Goal: Obtain resource: Download file/media

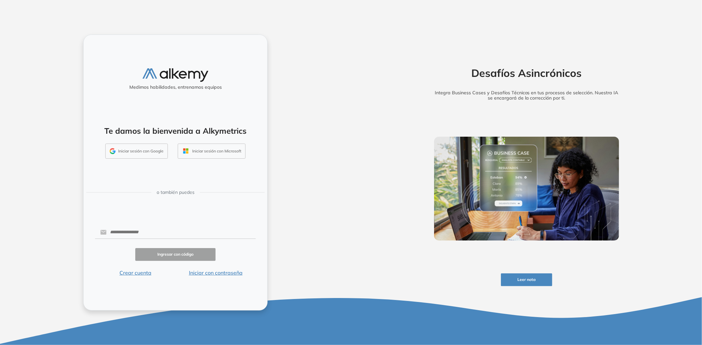
click at [229, 271] on button "Iniciar con contraseña" at bounding box center [215, 273] width 80 height 8
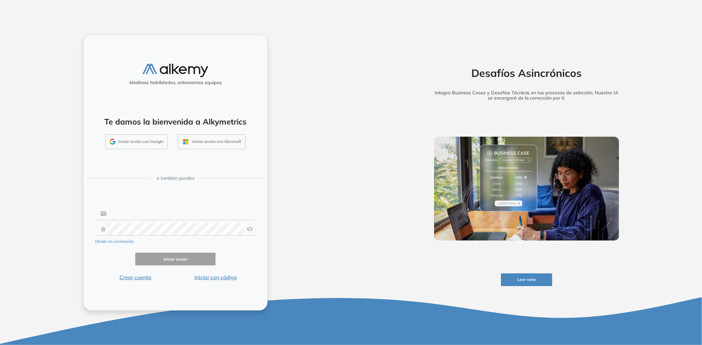
type input "**********"
drag, startPoint x: 150, startPoint y: 208, endPoint x: 155, endPoint y: 220, distance: 12.9
click at [150, 209] on input "**********" at bounding box center [181, 214] width 149 height 13
click at [160, 254] on button "Iniciar sesión" at bounding box center [175, 259] width 80 height 13
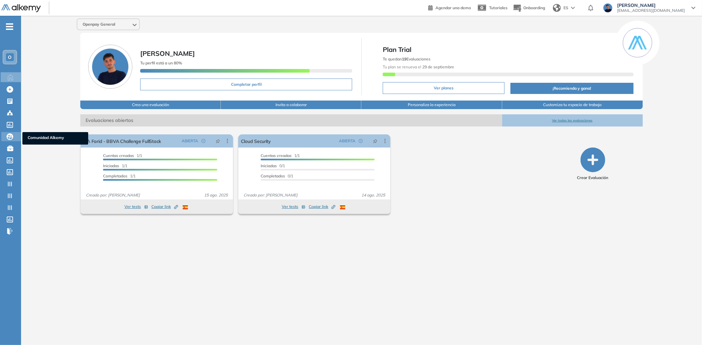
click at [42, 132] on ul "Comunidad Alkemy" at bounding box center [55, 138] width 66 height 13
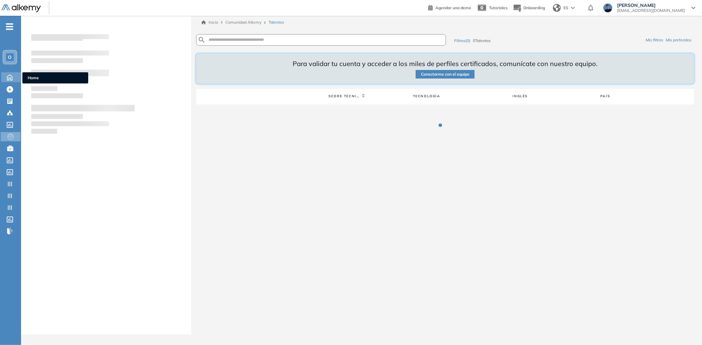
click at [10, 80] on div "Home Home" at bounding box center [11, 77] width 21 height 10
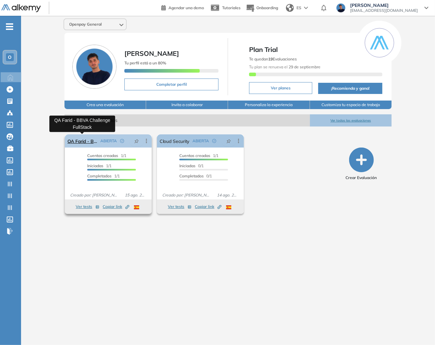
click at [82, 142] on link "QA Farid - BBVA Challenge FullStack" at bounding box center [82, 141] width 30 height 13
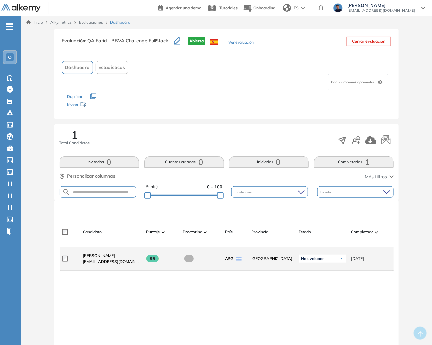
click at [99, 255] on div "Farid Ale Ali farid.aleali@alkemy.org" at bounding box center [109, 259] width 63 height 22
click at [96, 258] on span "Farid Ale Ali" at bounding box center [99, 255] width 32 height 5
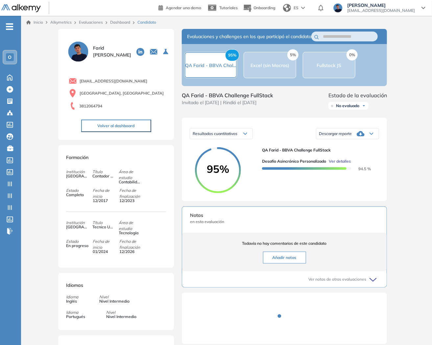
click at [366, 140] on div "Descargar reporte" at bounding box center [348, 133] width 63 height 13
click at [416, 179] on div "Inicio Alkymetrics Evaluaciones Dashboard Candidato Duración : 00:00:00 Cantida…" at bounding box center [226, 209] width 411 height 387
click at [346, 140] on div "Descargar reporte" at bounding box center [348, 133] width 63 height 13
click at [332, 156] on li "Descargar informe completo" at bounding box center [343, 152] width 49 height 7
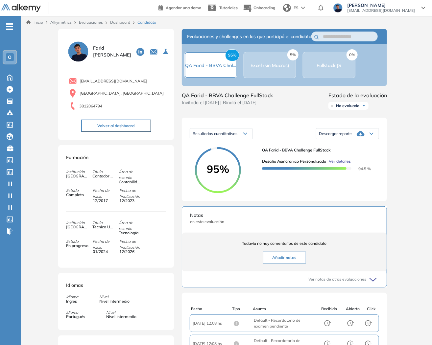
click at [354, 140] on div "Descargar reporte" at bounding box center [348, 133] width 63 height 13
click at [341, 156] on li "Descargar informe completo" at bounding box center [343, 152] width 49 height 7
click at [404, 270] on div "Inicio Alkymetrics Evaluaciones Dashboard Candidato Duración : 00:00:00 Cantida…" at bounding box center [226, 222] width 411 height 412
click at [340, 140] on div "Descargar reporte" at bounding box center [348, 133] width 63 height 13
click at [331, 156] on li "Descargar informe completo" at bounding box center [343, 152] width 49 height 7
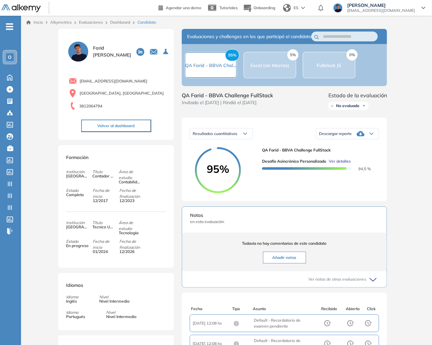
click at [279, 185] on div "QA Farid - BBVA Challenge FullStack Desafío Asincrónico personalizado Ver detal…" at bounding box center [318, 170] width 112 height 46
click at [361, 137] on icon at bounding box center [361, 133] width 8 height 5
click at [345, 156] on li "Descargar informe completo" at bounding box center [343, 152] width 49 height 7
drag, startPoint x: 399, startPoint y: 288, endPoint x: 393, endPoint y: 286, distance: 6.1
click at [399, 288] on div "Inicio Alkymetrics Evaluaciones Dashboard Candidato Duración : 00:00:00 Cantida…" at bounding box center [226, 222] width 411 height 412
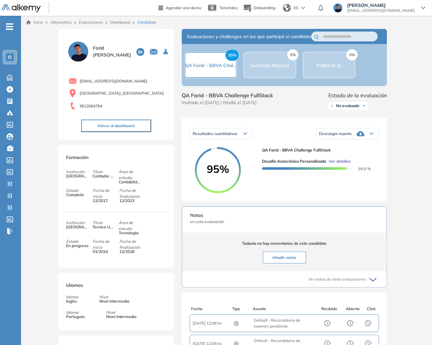
click at [6, 58] on div "O" at bounding box center [10, 57] width 8 height 8
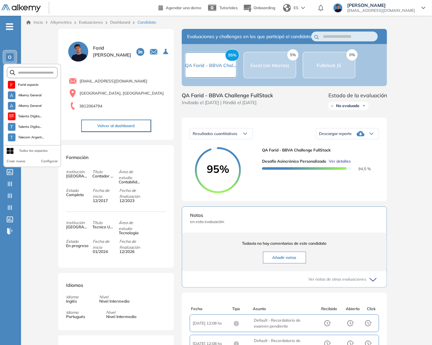
click at [98, 102] on div "3812064794" at bounding box center [117, 106] width 97 height 9
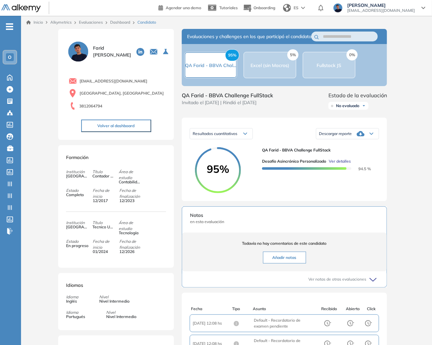
click at [96, 125] on button "Volver al dashboard" at bounding box center [116, 126] width 70 height 13
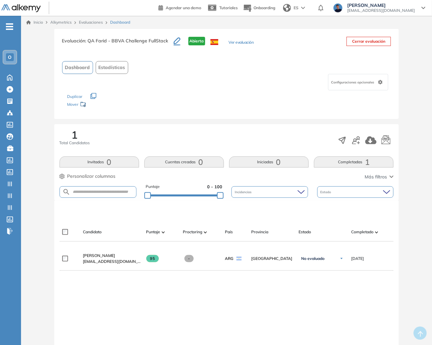
click at [85, 24] on link "Evaluaciones" at bounding box center [91, 22] width 24 height 5
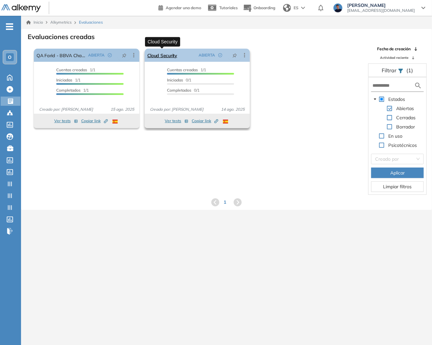
click at [164, 55] on link "Cloud Security" at bounding box center [162, 55] width 30 height 13
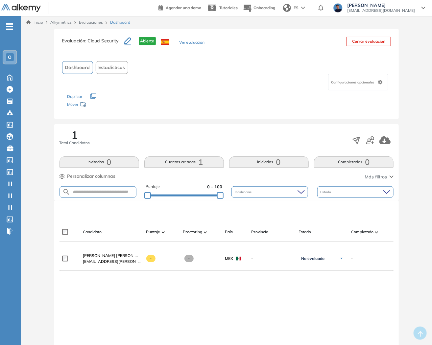
click at [8, 59] on span "O" at bounding box center [10, 57] width 4 height 5
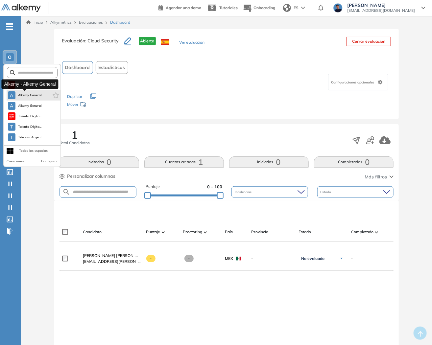
click at [26, 93] on span "Alkemy General" at bounding box center [30, 95] width 24 height 5
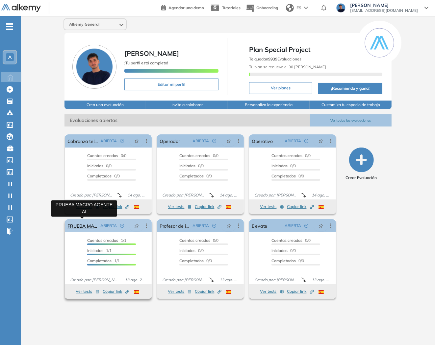
click at [88, 226] on link "PRUEBA MACRO AGENTE AI" at bounding box center [82, 225] width 30 height 13
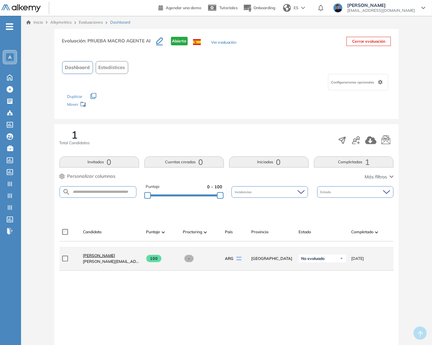
click at [99, 258] on span "Sofia Grigorjev" at bounding box center [99, 255] width 32 height 5
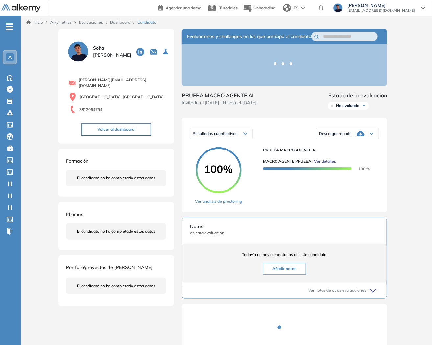
click at [355, 140] on div "Descargar reporte" at bounding box center [348, 133] width 63 height 13
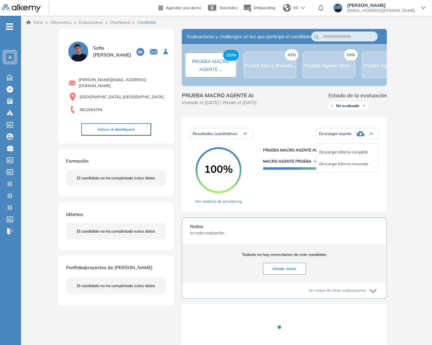
click at [336, 156] on li "Descargar informe completo" at bounding box center [343, 152] width 49 height 7
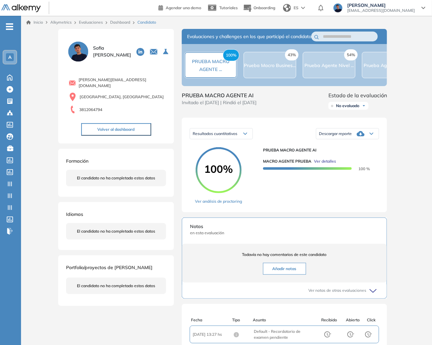
click at [8, 60] on span "A" at bounding box center [9, 57] width 3 height 5
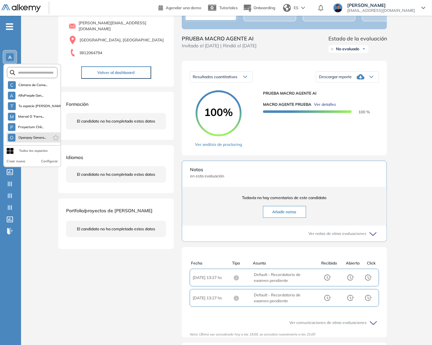
scroll to position [73, 0]
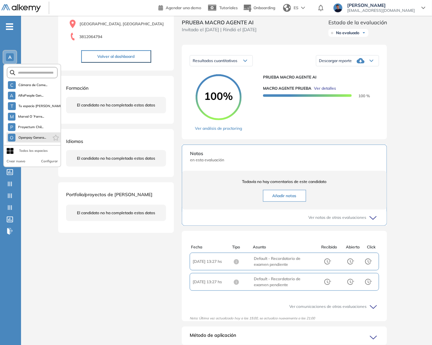
click at [25, 135] on span "Openpay Genera..." at bounding box center [32, 137] width 28 height 5
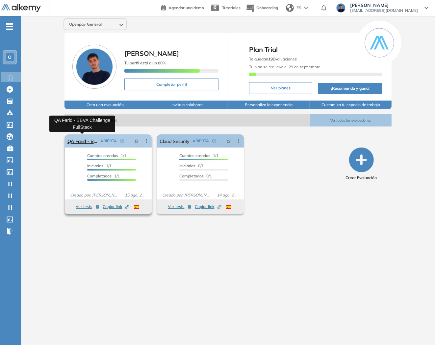
click at [86, 139] on link "QA Farid - BBVA Challenge FullStack" at bounding box center [82, 141] width 30 height 13
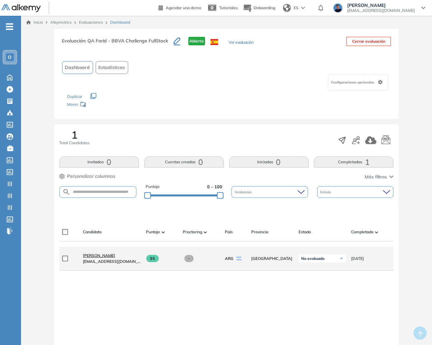
click at [102, 256] on span "Farid Ale Ali" at bounding box center [99, 255] width 32 height 5
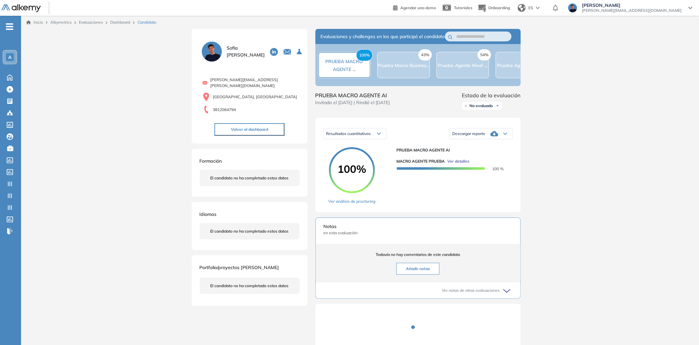
click at [481, 137] on span "Descargar reporte" at bounding box center [469, 133] width 33 height 5
click at [570, 176] on div "Inicio Alkymetrics Evaluaciones Dashboard Candidato Duración : 00:00:00 Cantida…" at bounding box center [360, 209] width 678 height 387
click at [485, 137] on span "Descargar reporte" at bounding box center [469, 133] width 33 height 5
click at [414, 138] on div "Resultados cuantitativos Resultados cuantitativos Descargar reporte Descargar i…" at bounding box center [418, 134] width 190 height 16
click at [463, 137] on span "Descargar reporte" at bounding box center [469, 133] width 33 height 5
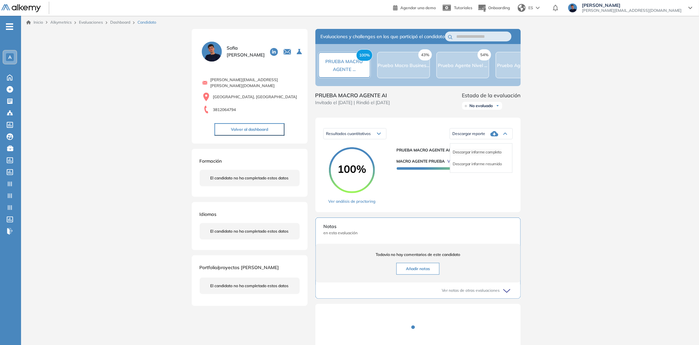
click at [458, 156] on li "Descargar informe completo" at bounding box center [477, 152] width 49 height 7
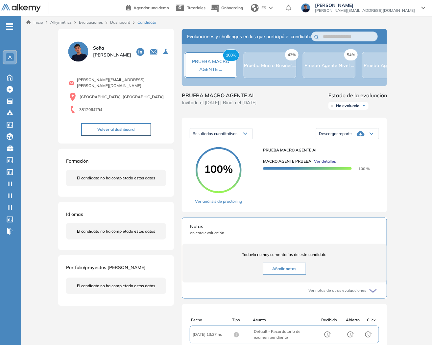
click at [101, 126] on button "Volver al dashboard" at bounding box center [116, 129] width 70 height 13
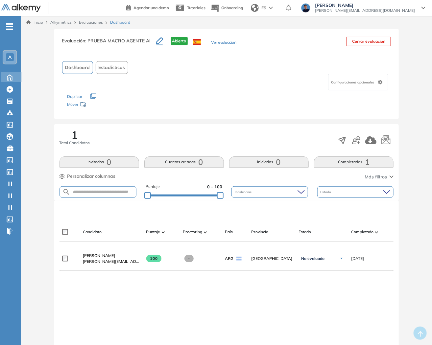
click at [6, 76] on icon at bounding box center [10, 77] width 12 height 8
